Goal: Check status: Check status

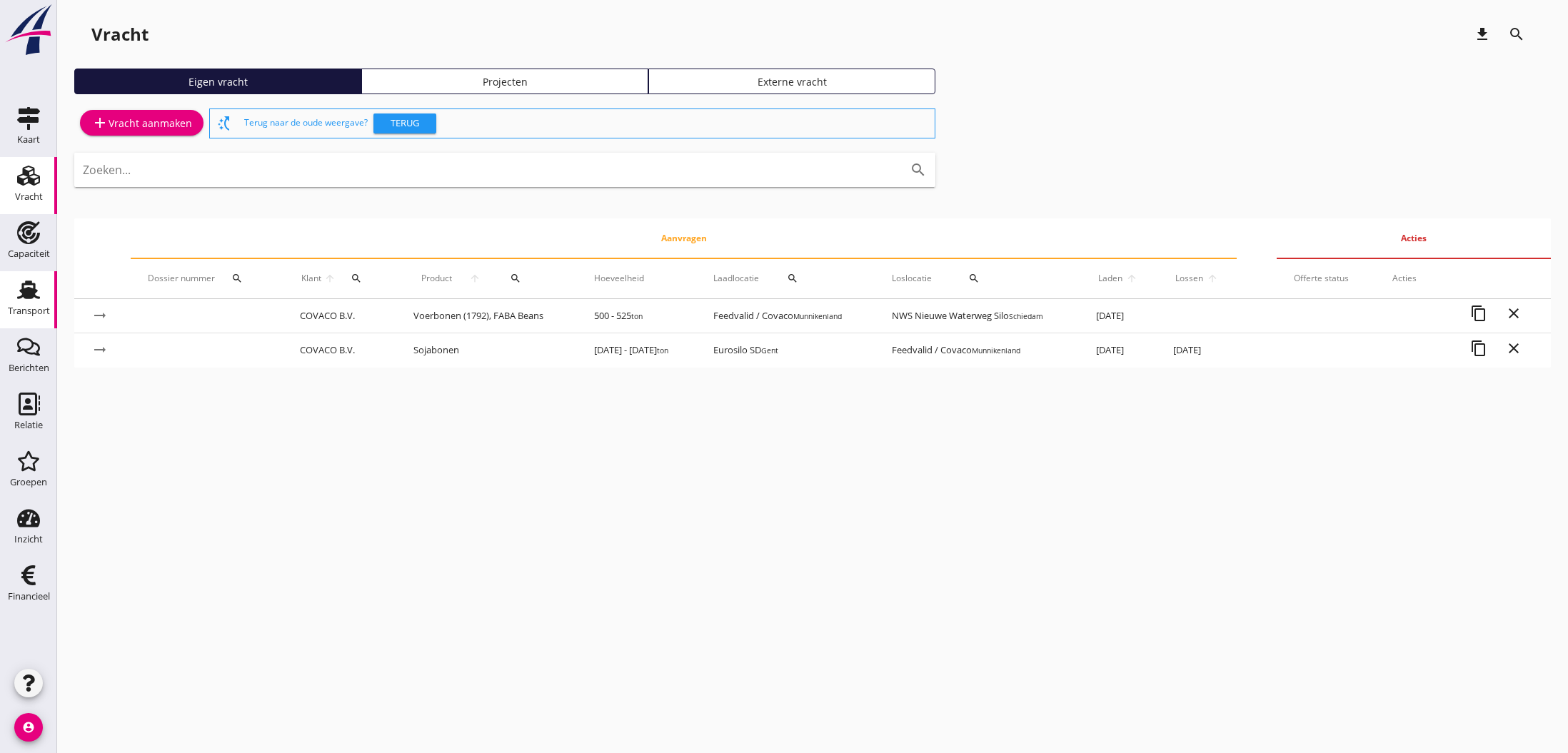
click at [27, 294] on use at bounding box center [29, 289] width 23 height 18
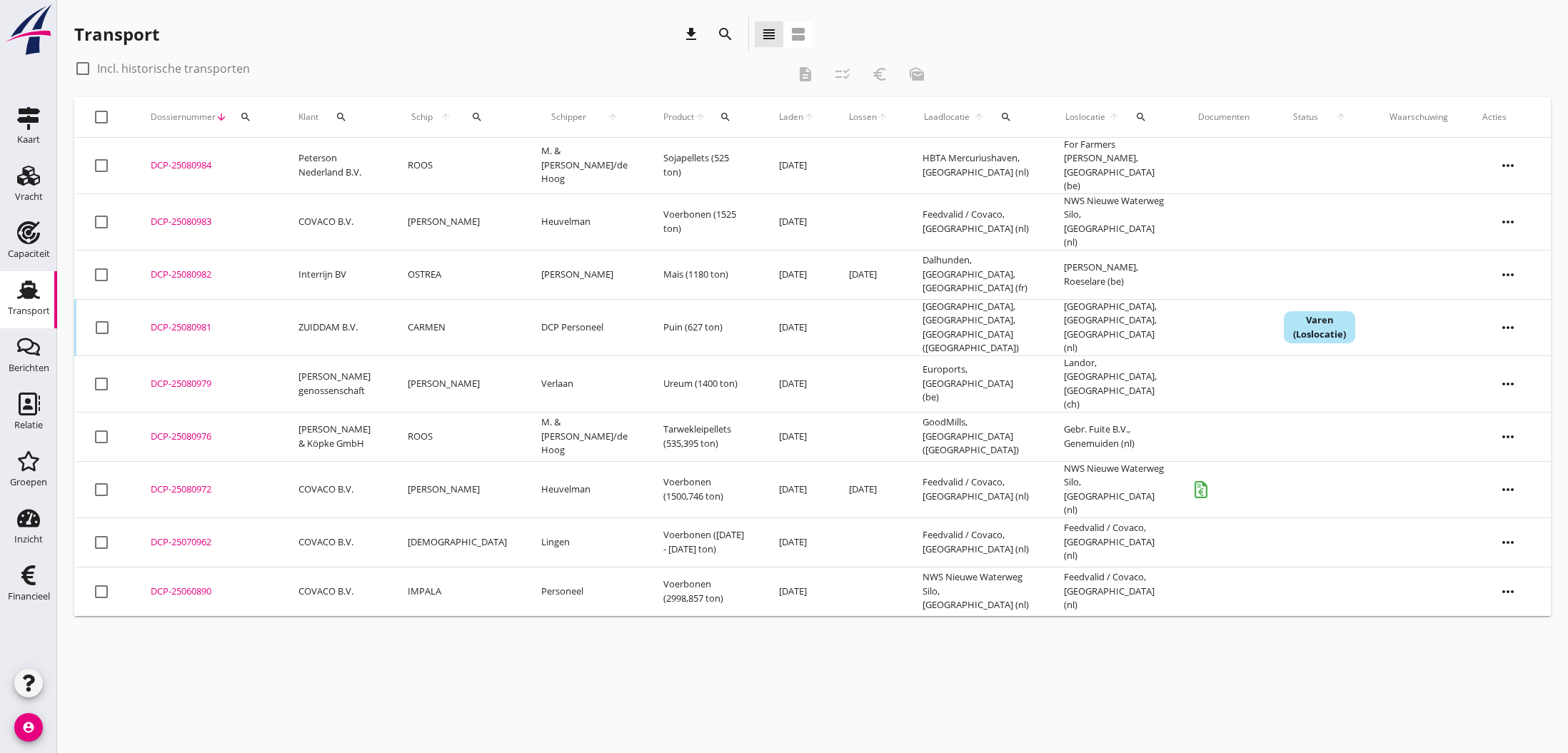
click at [179, 320] on div "DCP-25080981" at bounding box center [207, 327] width 114 height 14
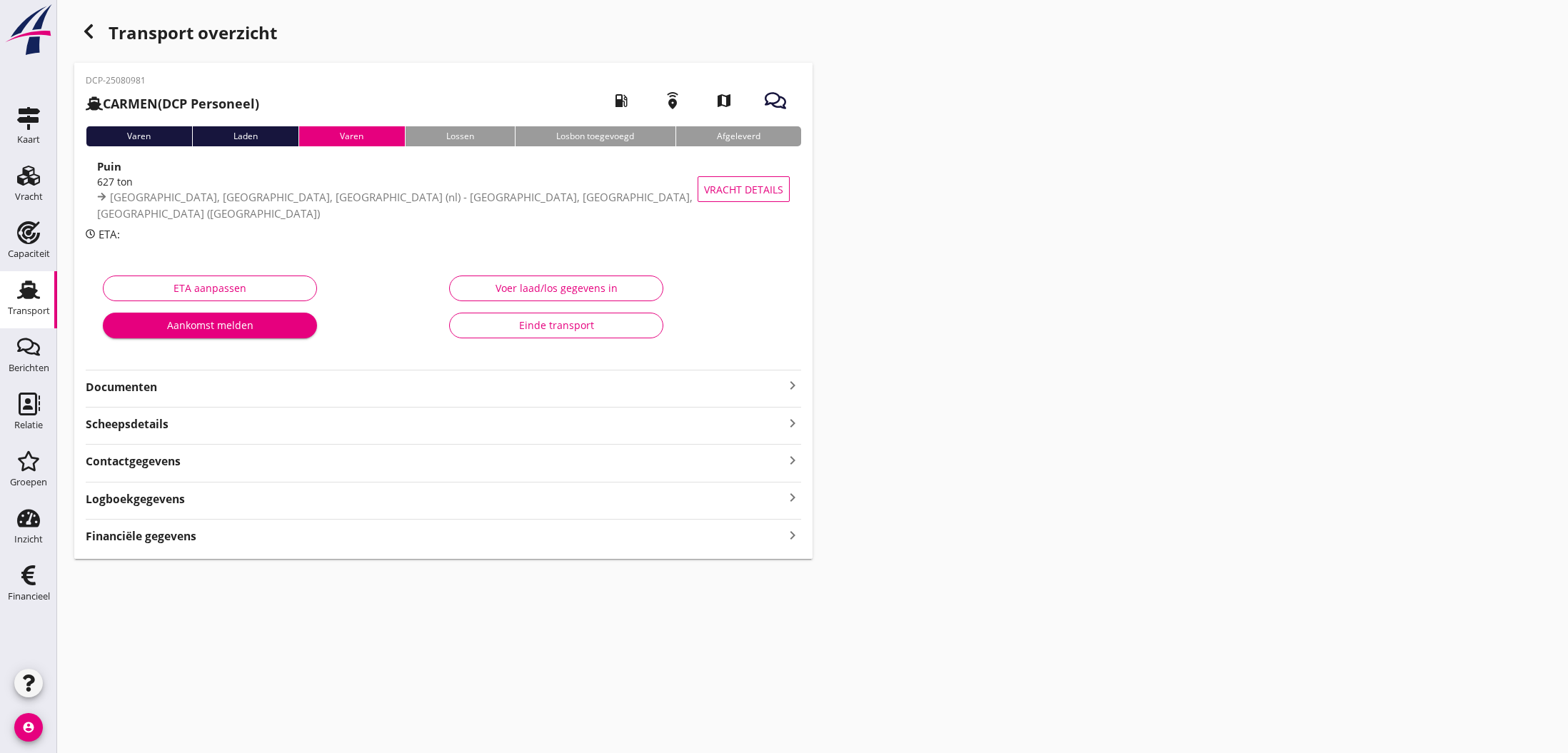
click at [788, 384] on icon "keyboard_arrow_right" at bounding box center [793, 385] width 17 height 17
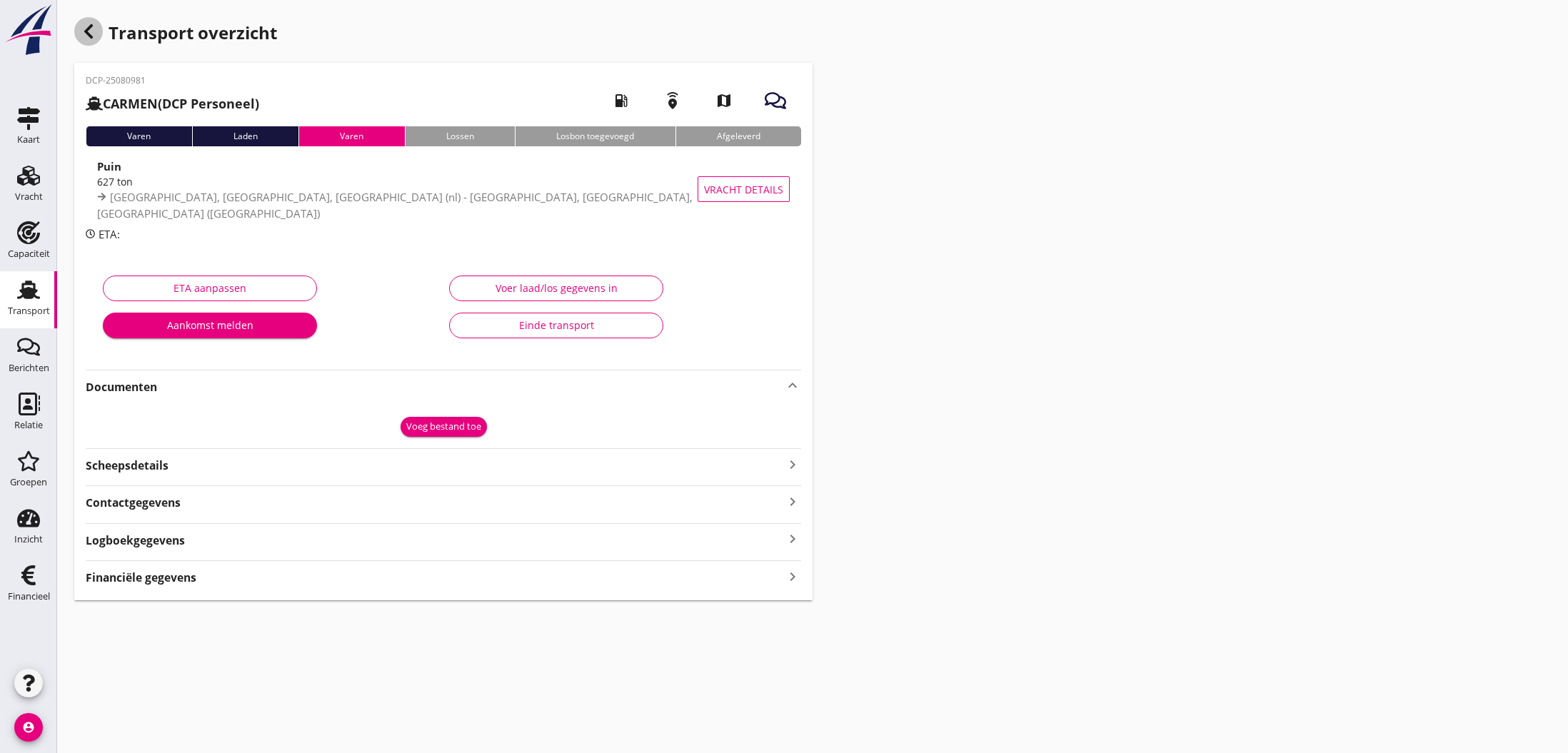
click at [86, 27] on icon "button" at bounding box center [89, 32] width 17 height 17
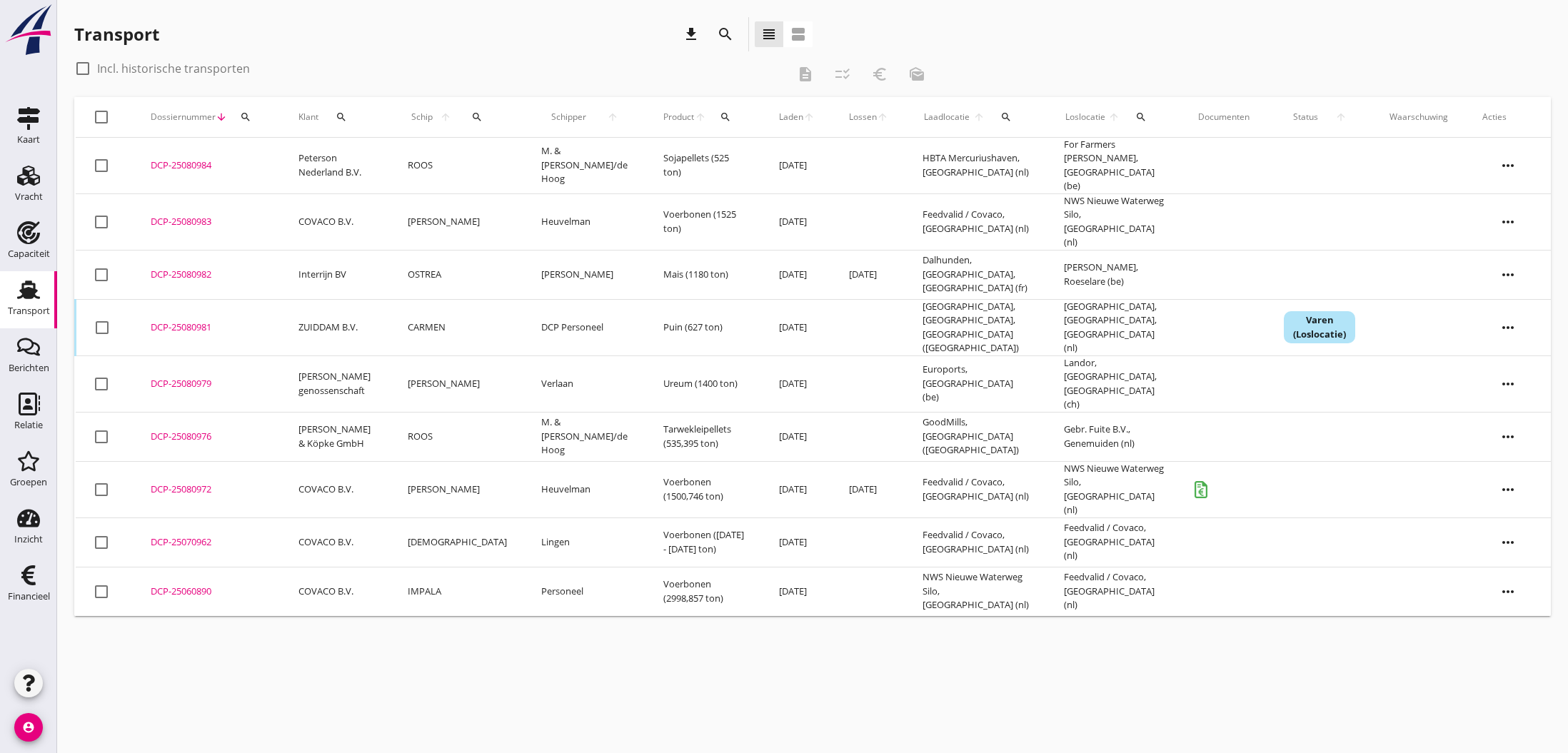
click at [190, 164] on div "DCP-25080984" at bounding box center [207, 165] width 114 height 14
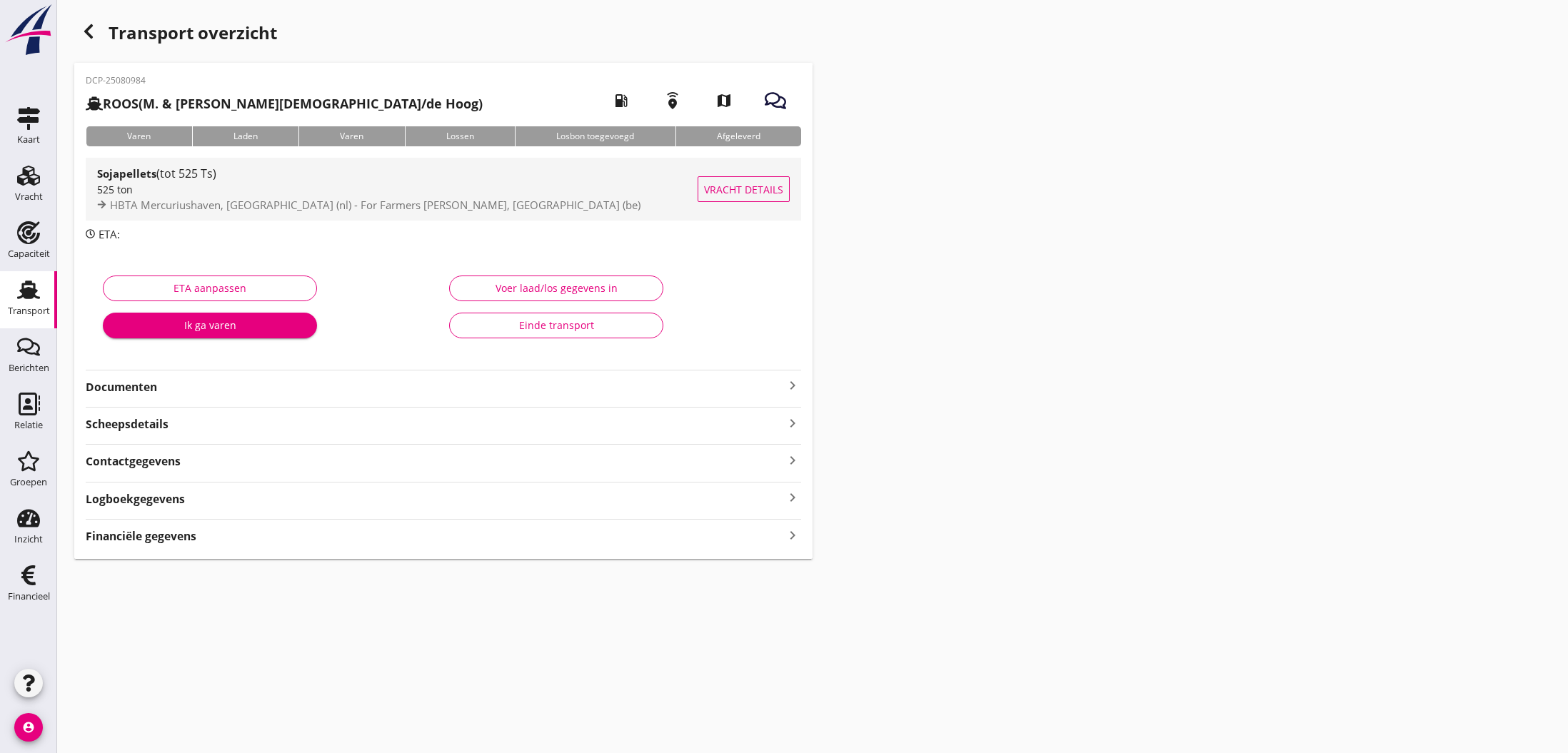
click at [362, 202] on span "HBTA Mercuriushaven, [GEOGRAPHIC_DATA] (nl) - For Farmers [PERSON_NAME], [GEOGR…" at bounding box center [375, 204] width 531 height 14
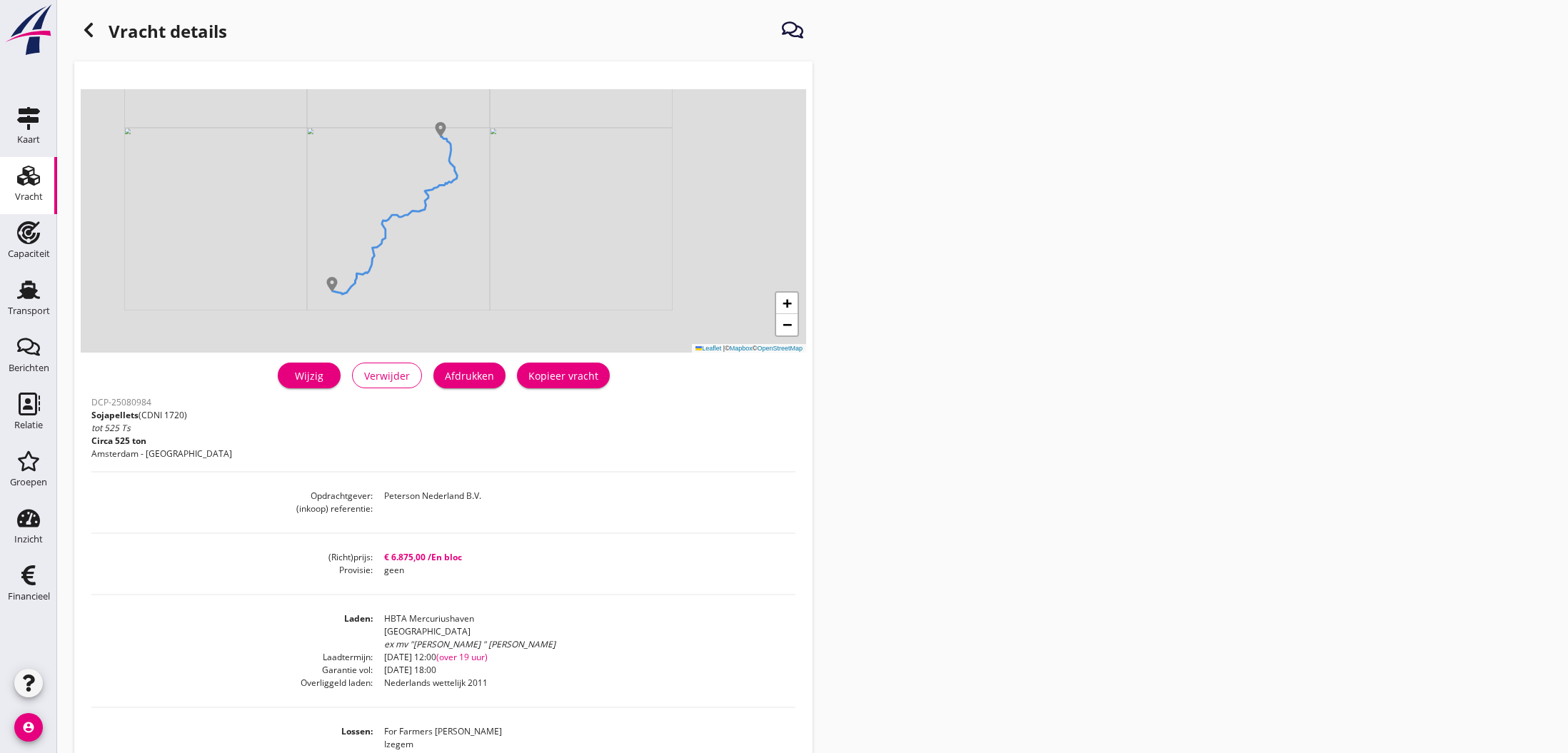
scroll to position [30, 0]
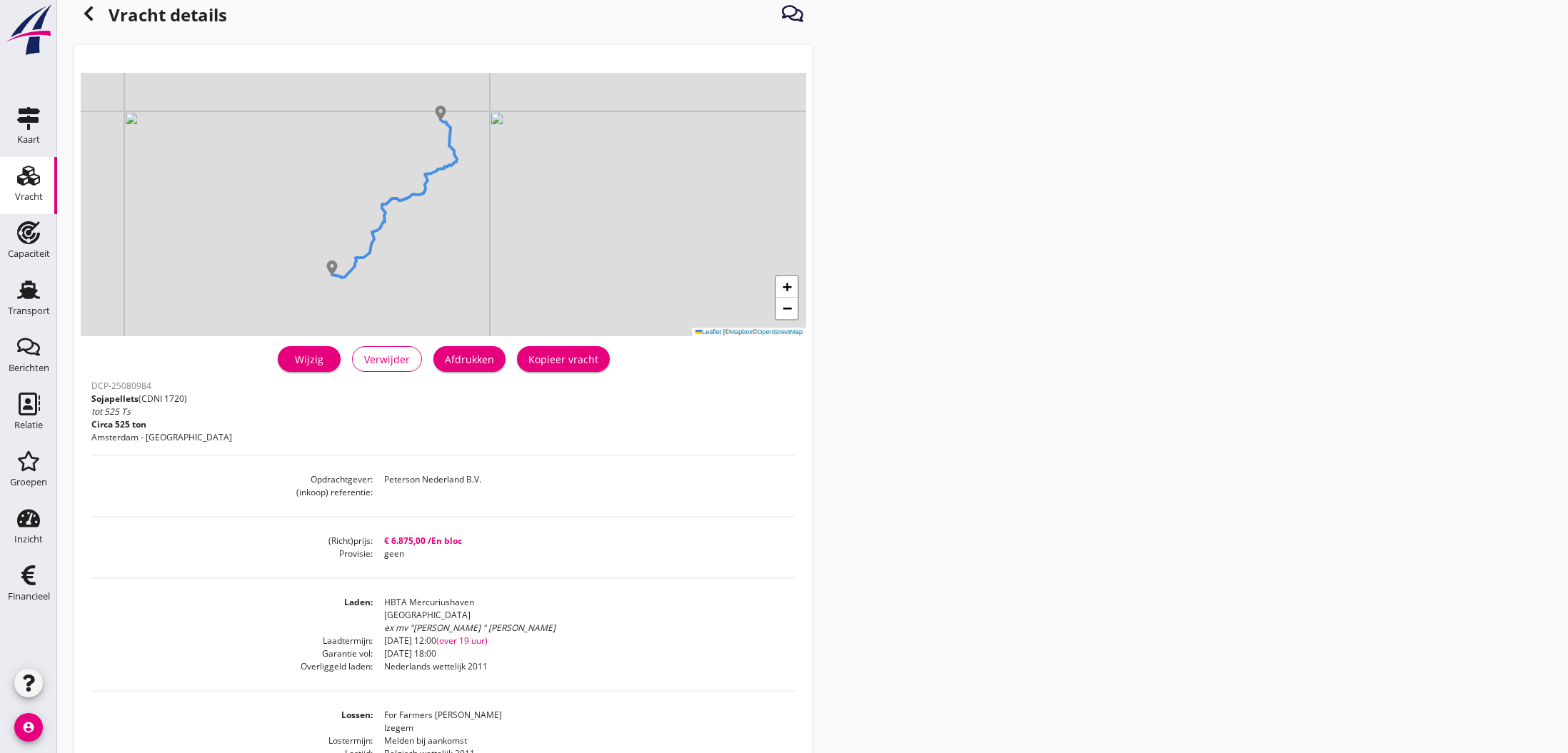
click at [86, 8] on icon at bounding box center [89, 13] width 17 height 17
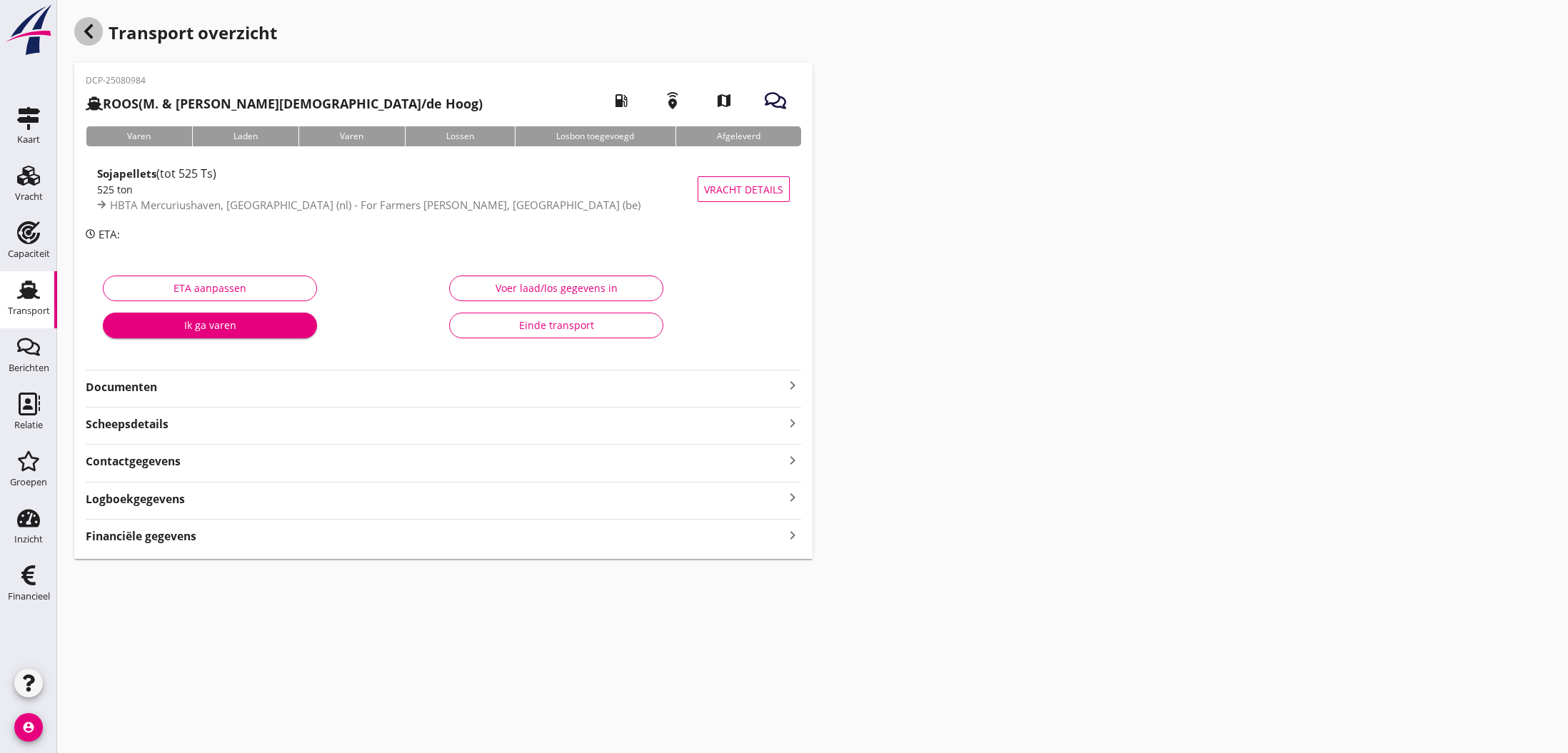
click at [86, 31] on use "button" at bounding box center [88, 31] width 9 height 14
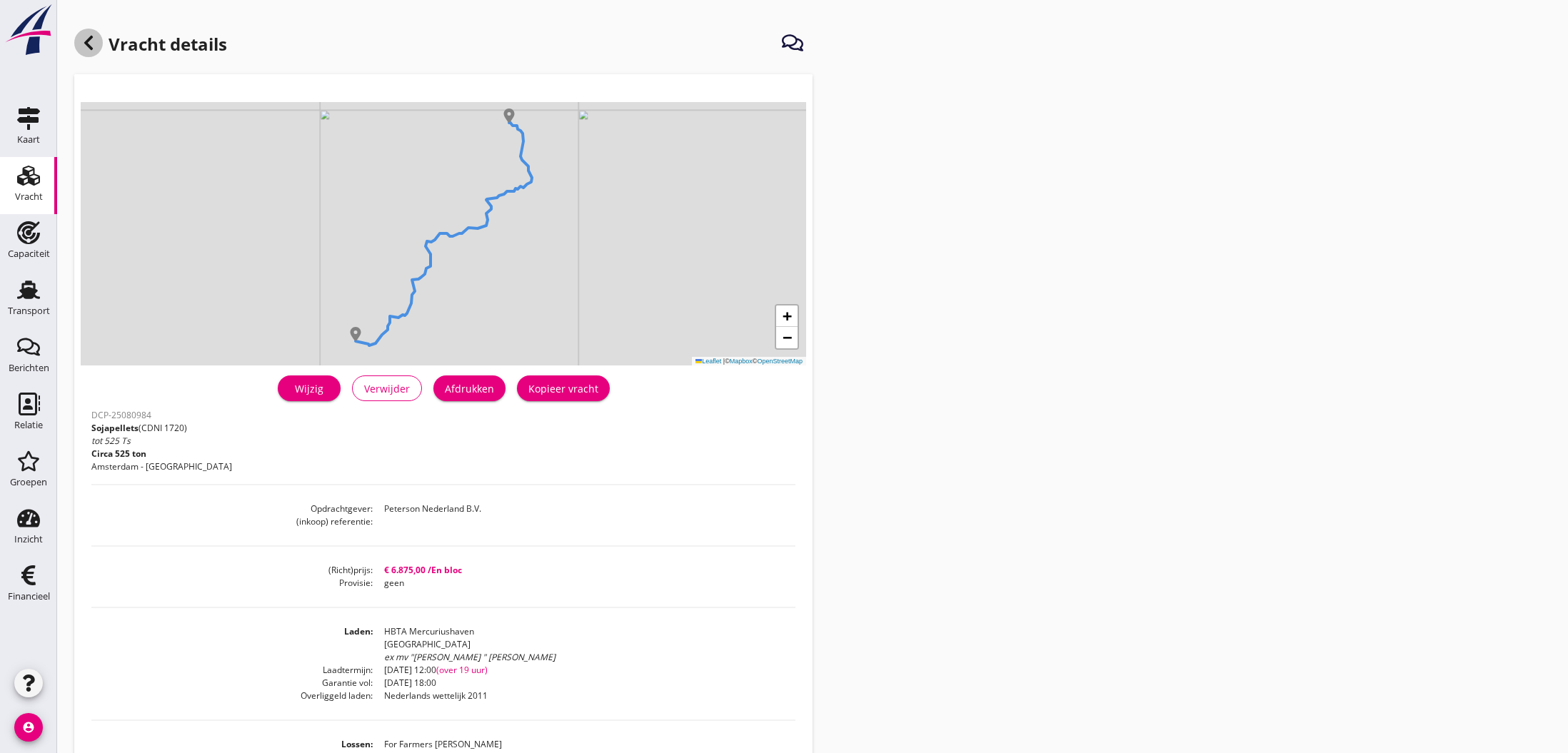
click at [83, 41] on icon at bounding box center [89, 43] width 17 height 17
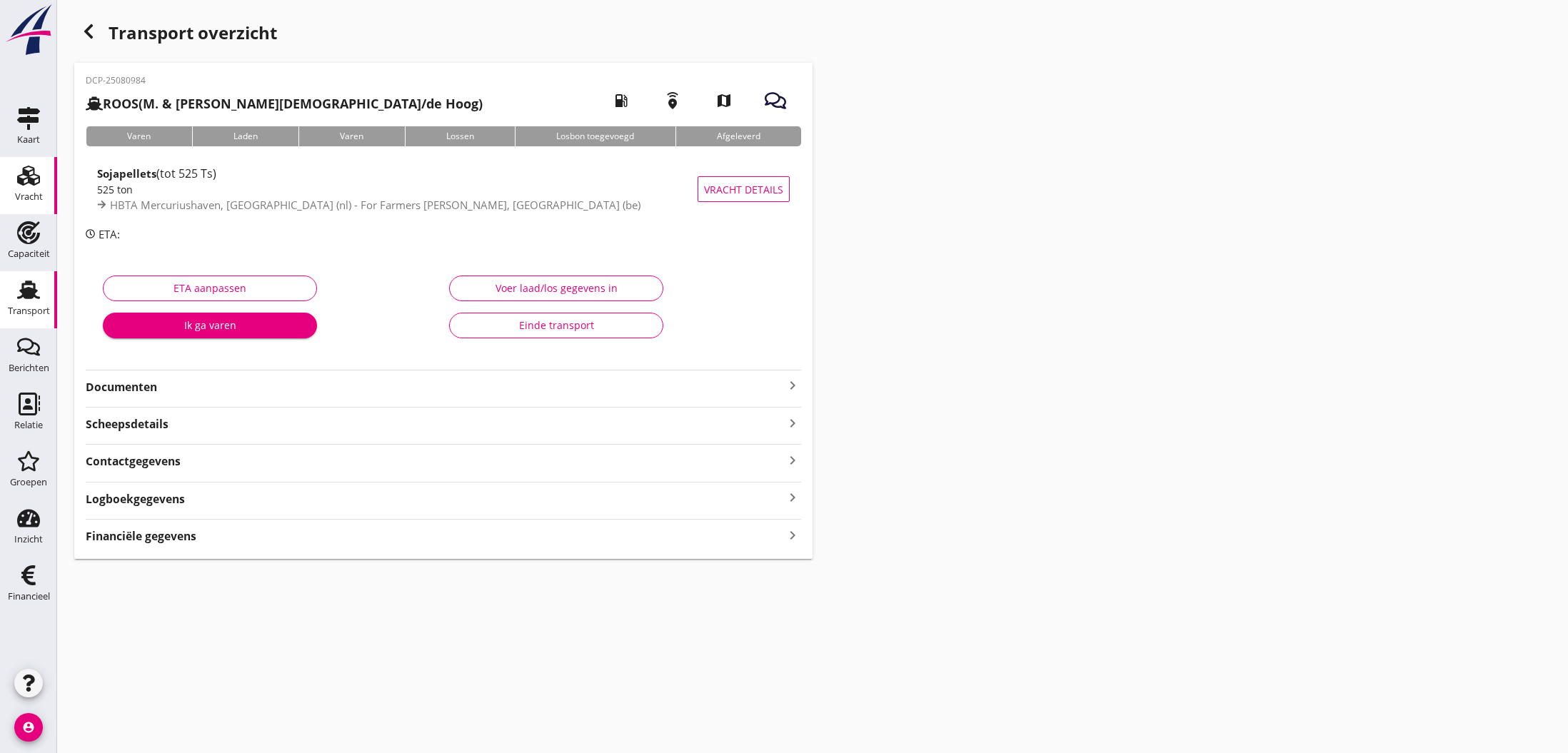
click at [33, 179] on icon "Vracht" at bounding box center [29, 176] width 23 height 23
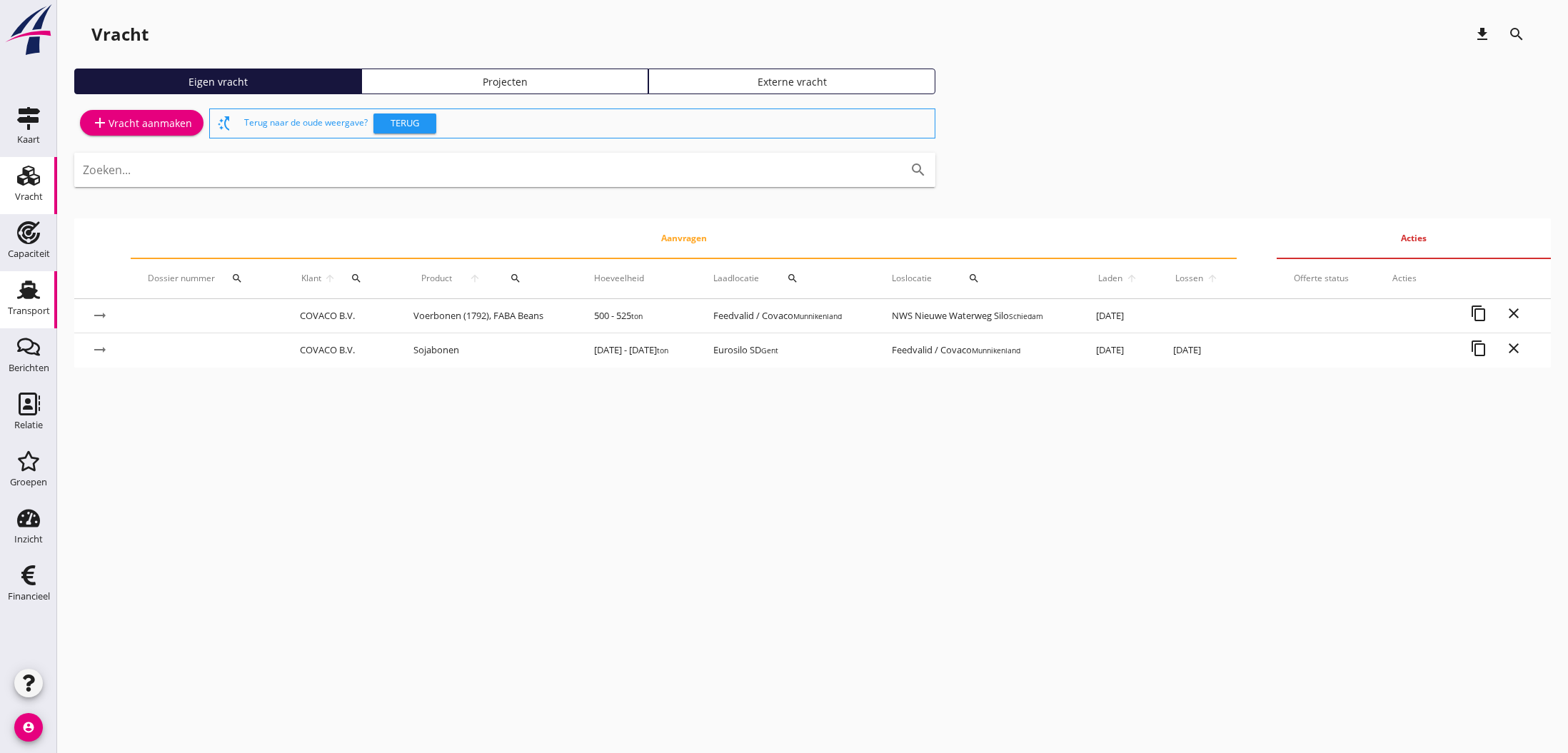
click at [27, 292] on use at bounding box center [29, 289] width 23 height 18
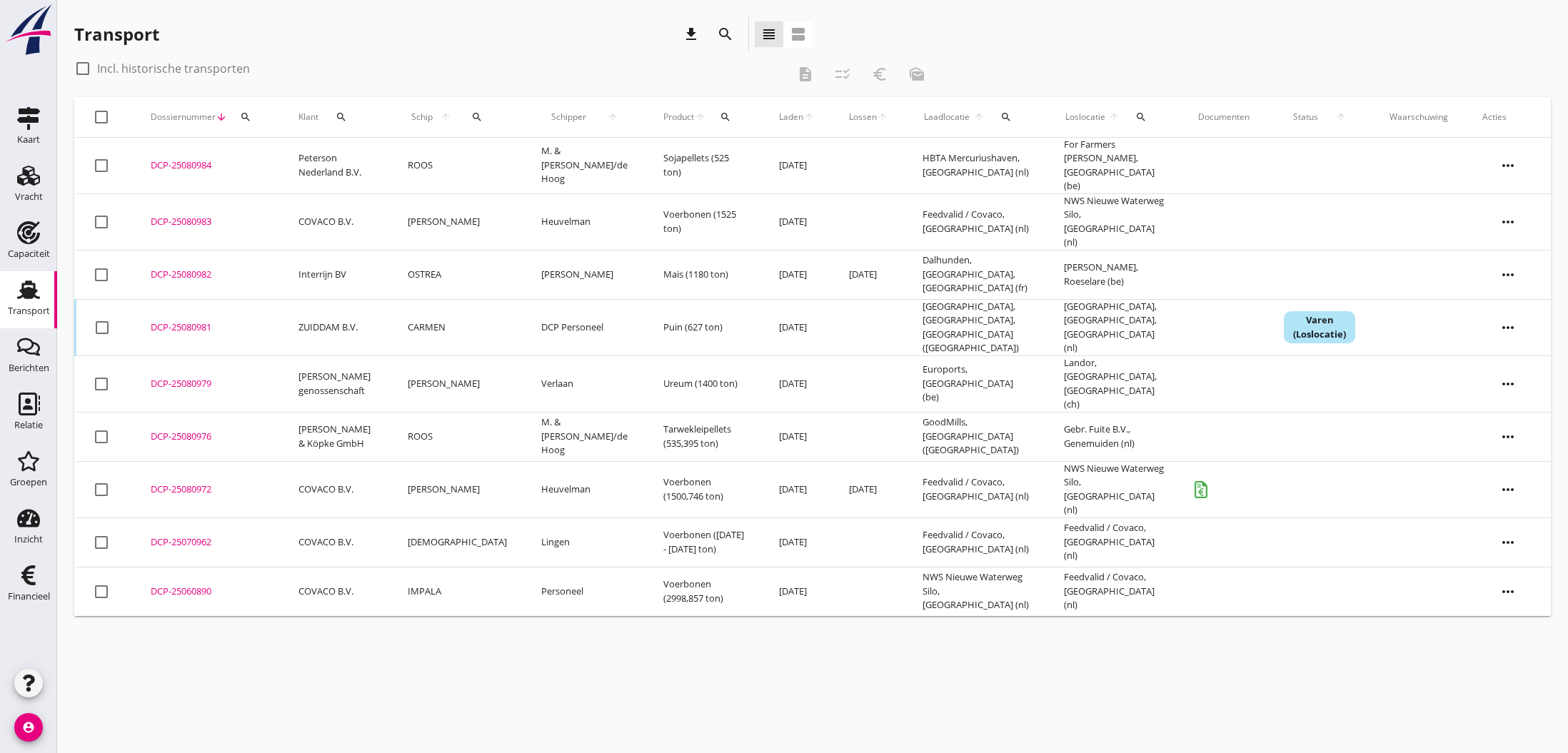
click at [189, 483] on div "DCP-25080972" at bounding box center [207, 489] width 114 height 14
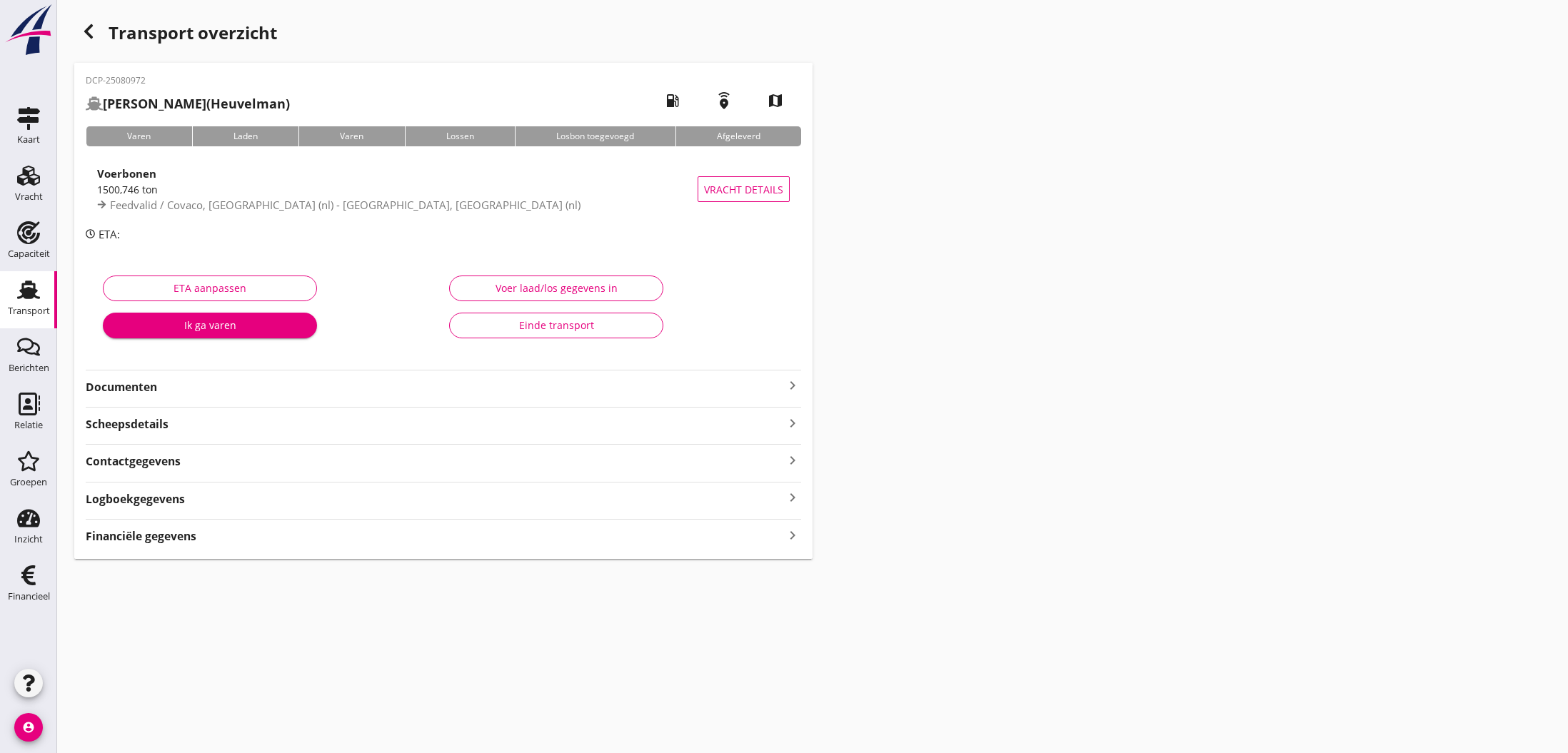
click at [532, 328] on div "Einde transport" at bounding box center [555, 325] width 190 height 15
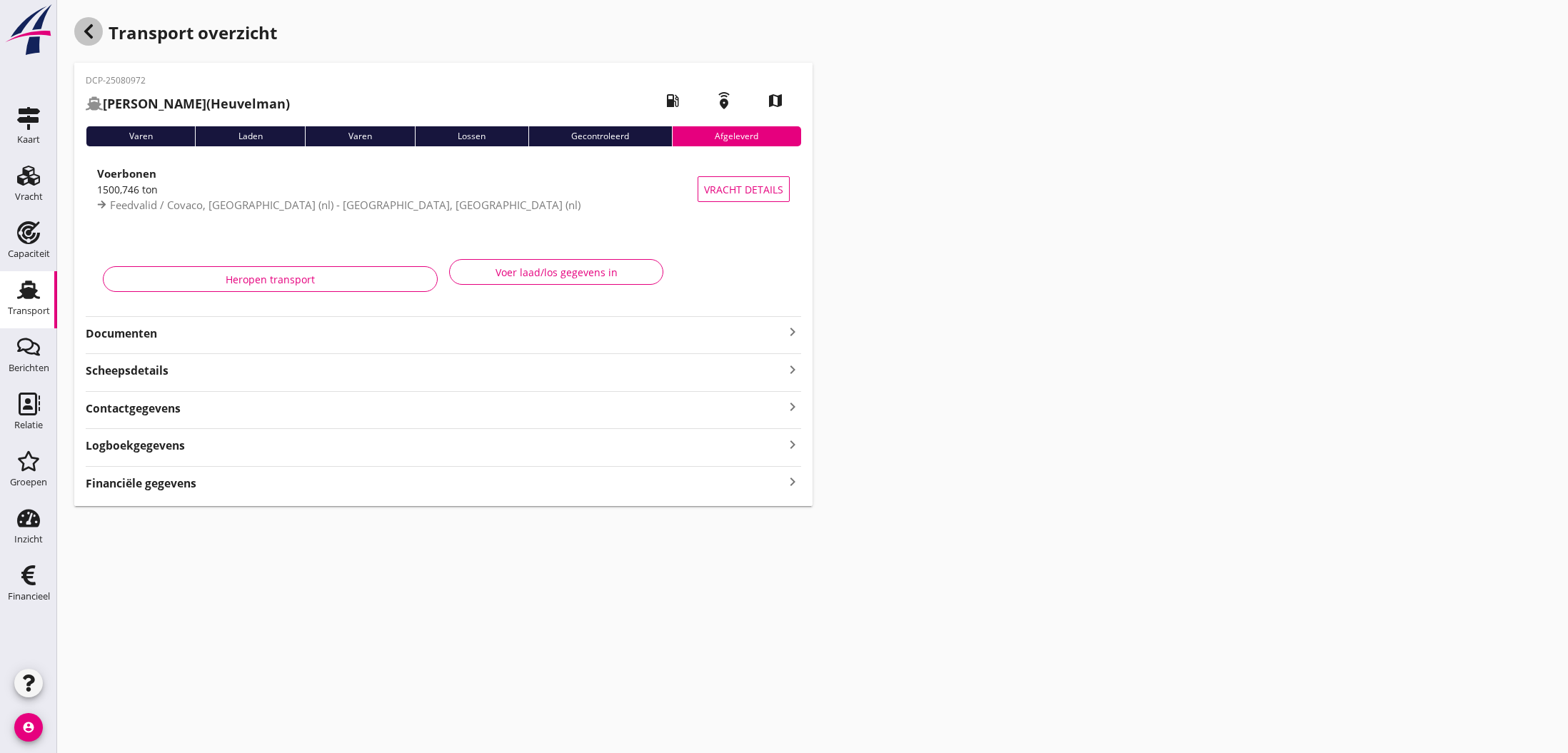
click at [89, 37] on icon "button" at bounding box center [89, 32] width 17 height 17
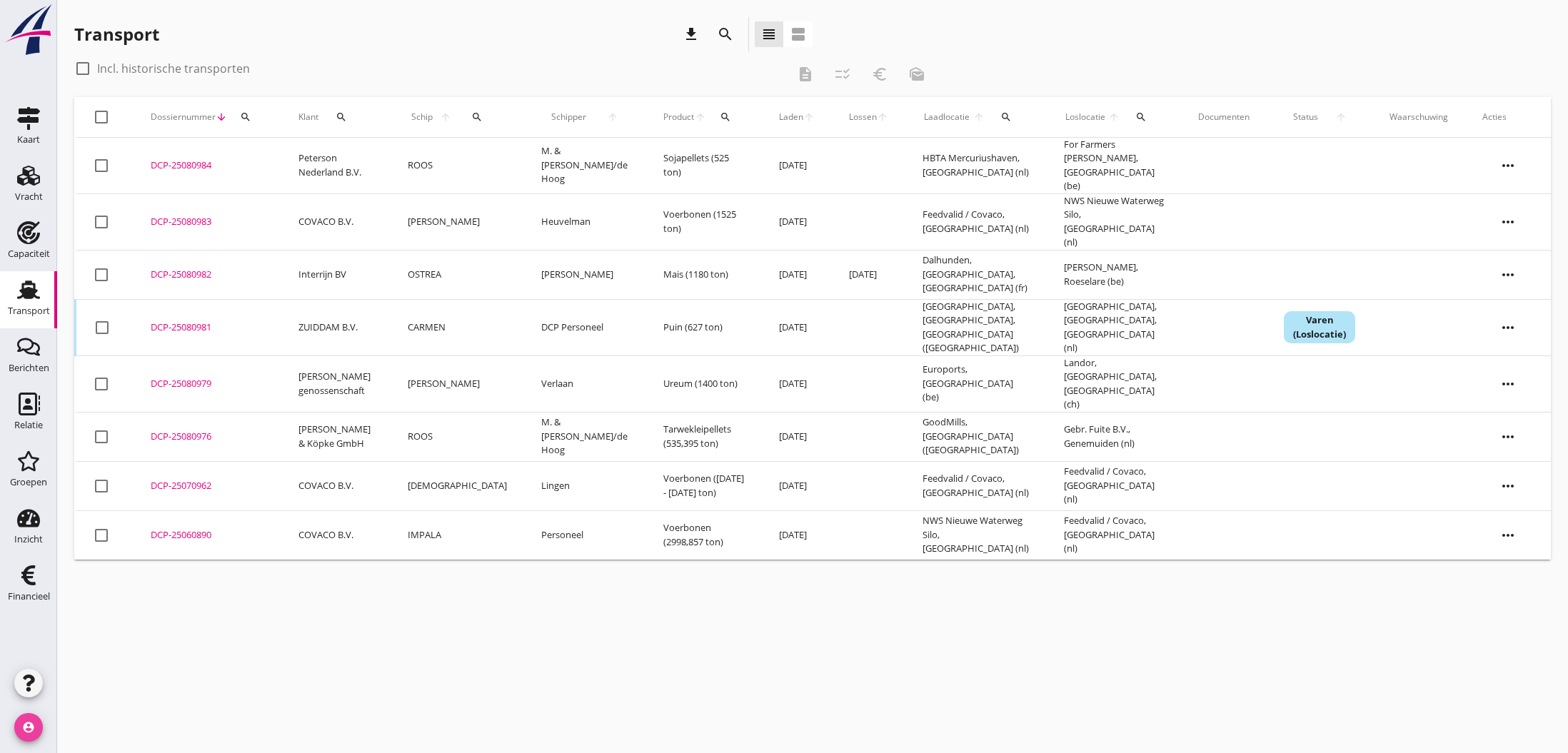
click at [35, 725] on icon "account_circle" at bounding box center [29, 727] width 29 height 29
click at [103, 722] on div "Uitloggen" at bounding box center [107, 721] width 60 height 17
